Goal: Register for event/course

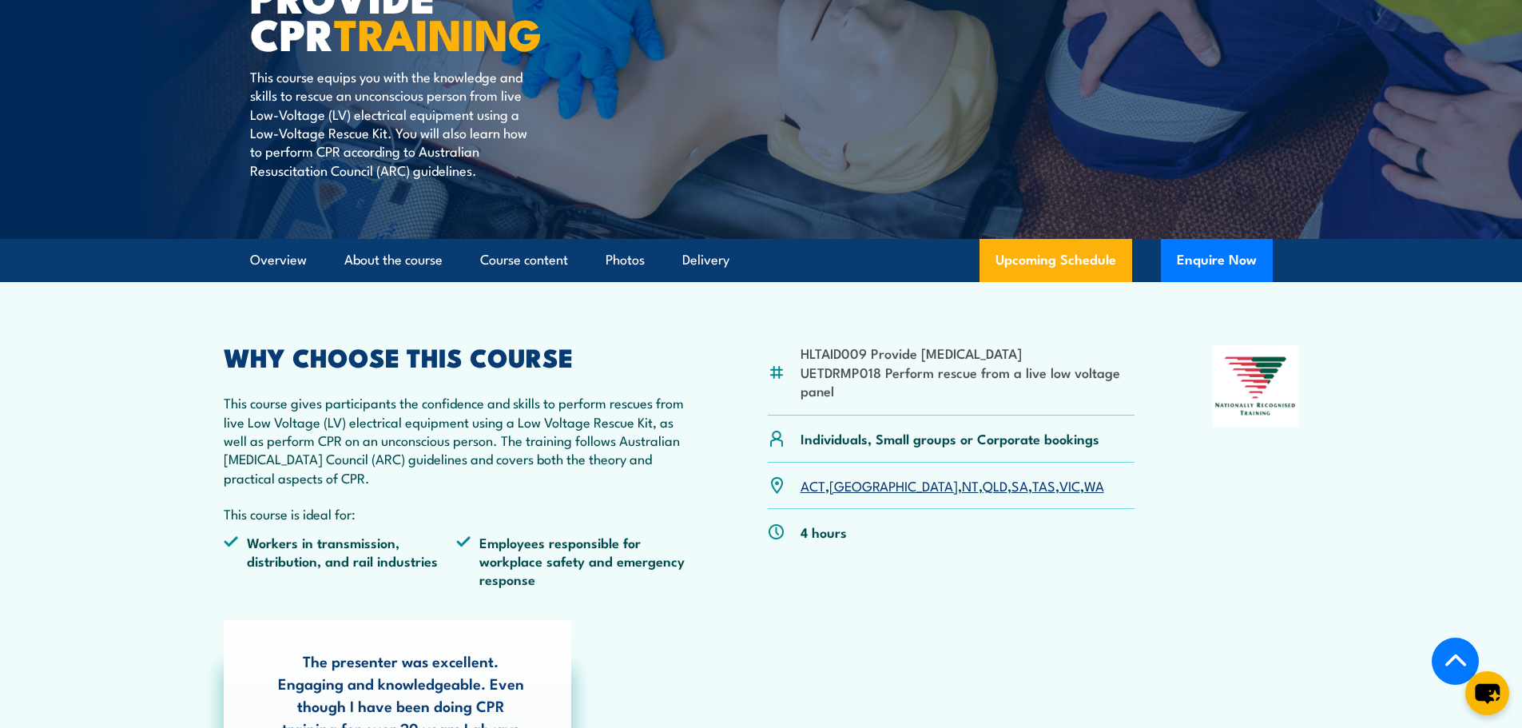
scroll to position [320, 0]
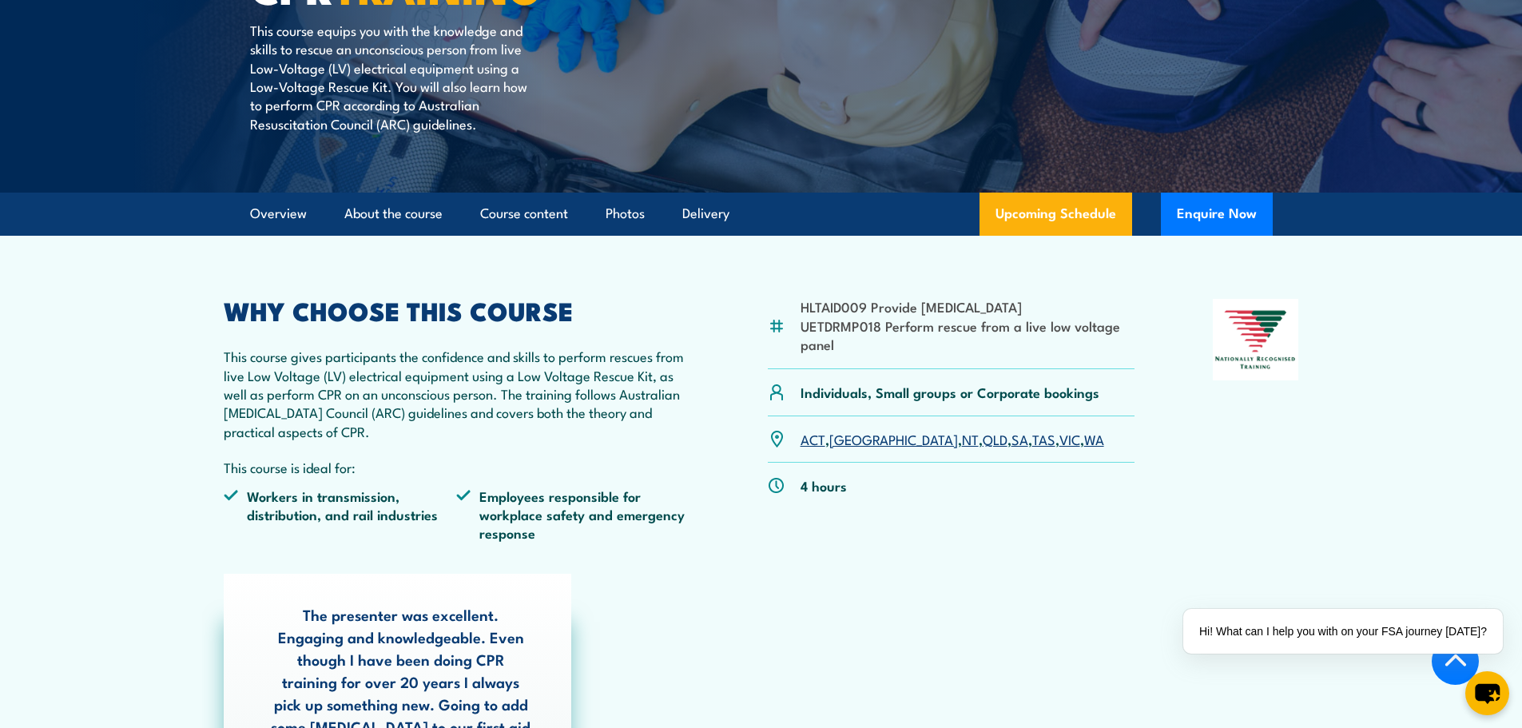
click at [1059, 437] on link "VIC" at bounding box center [1069, 438] width 21 height 19
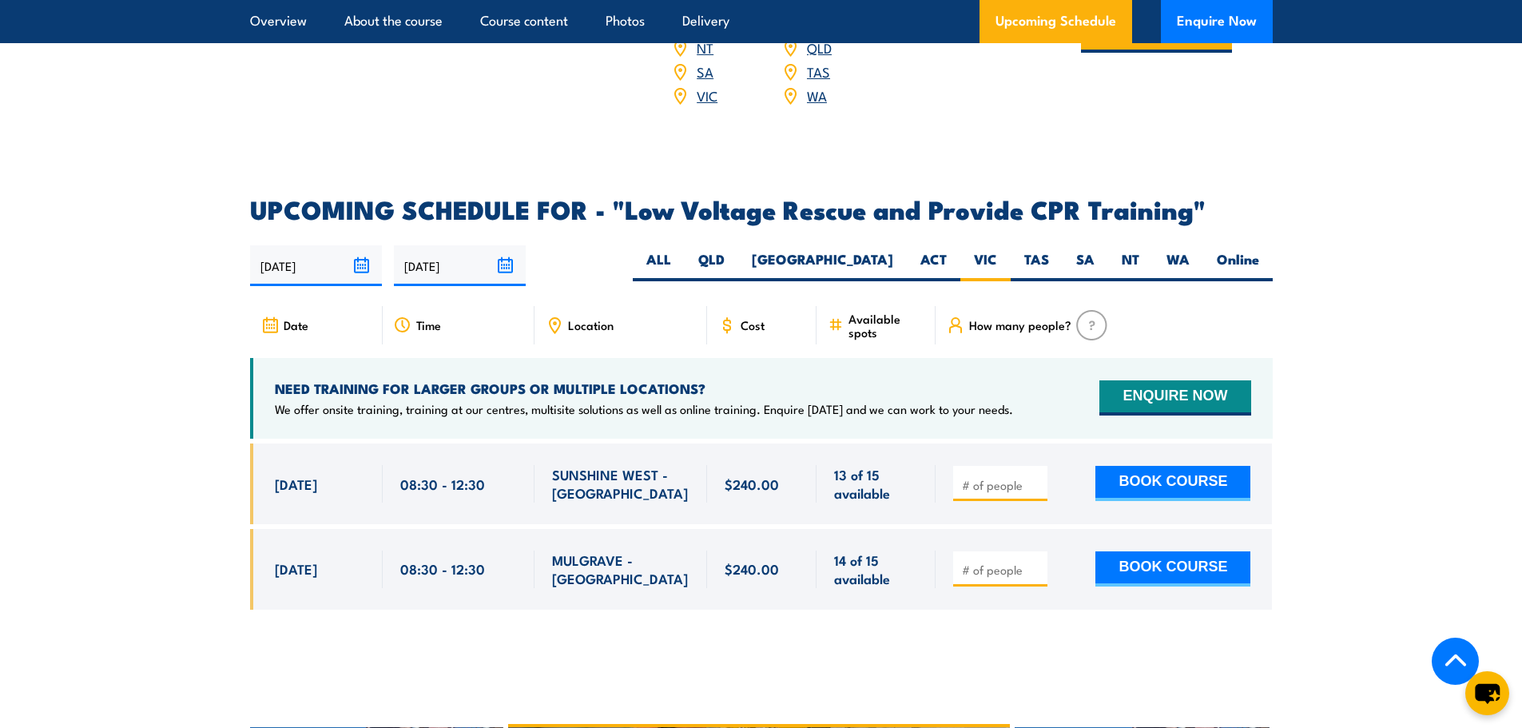
scroll to position [2609, 0]
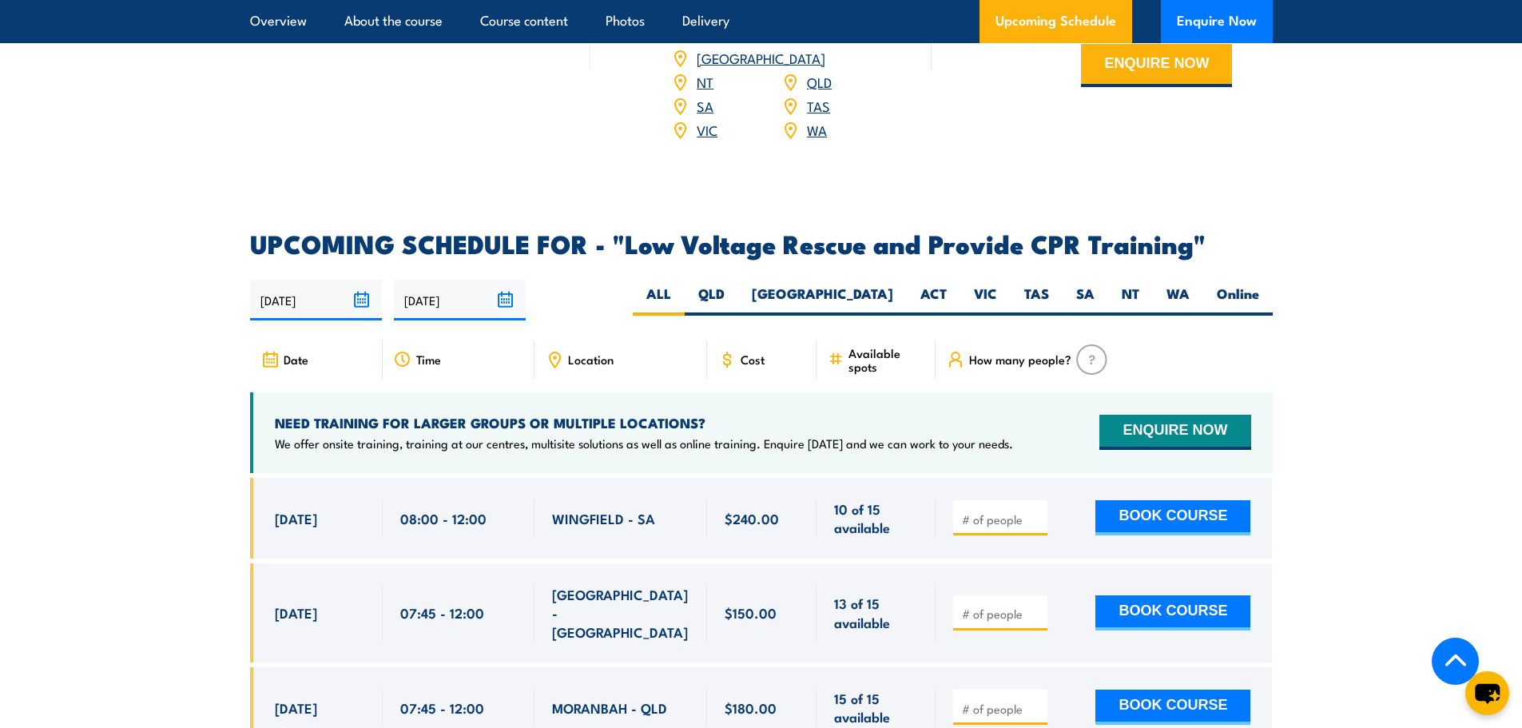
scroll to position [2717, 0]
